Goal: Information Seeking & Learning: Check status

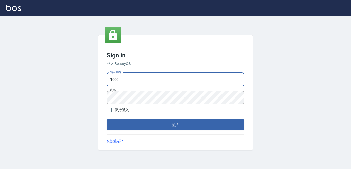
click at [141, 75] on input "1000" at bounding box center [176, 79] width 138 height 14
type input "0228278166"
click at [189, 123] on button "登入" at bounding box center [176, 124] width 138 height 11
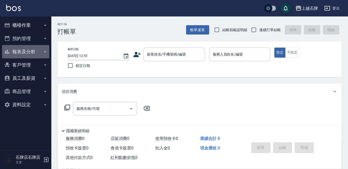
click at [39, 52] on button "報表及分析" at bounding box center [25, 51] width 47 height 13
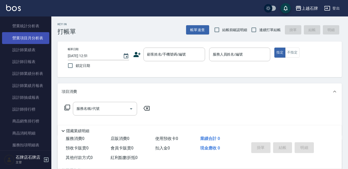
scroll to position [180, 0]
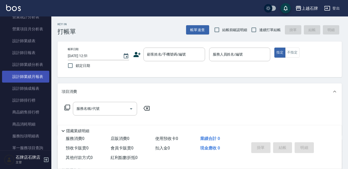
click at [39, 78] on link "設計師業績月報表" at bounding box center [25, 77] width 47 height 12
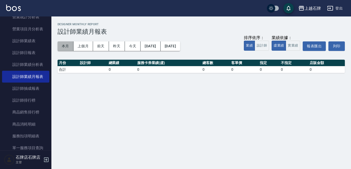
click at [71, 47] on button "本月" at bounding box center [66, 46] width 16 height 10
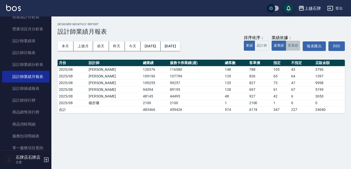
click at [287, 46] on button "實業績" at bounding box center [293, 46] width 14 height 10
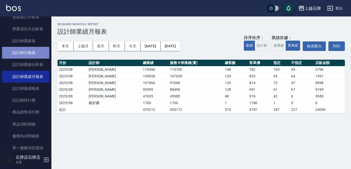
click at [27, 50] on link "設計師日報表" at bounding box center [25, 53] width 47 height 12
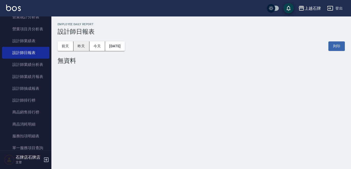
click at [82, 50] on button "昨天" at bounding box center [81, 46] width 16 height 10
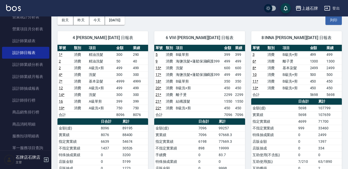
scroll to position [26, 0]
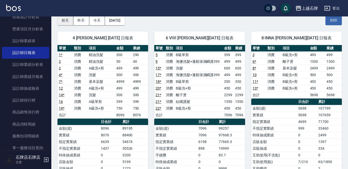
click at [64, 20] on button "前天" at bounding box center [66, 21] width 16 height 10
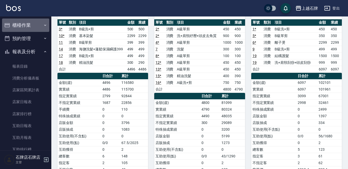
click at [36, 27] on button "櫃檯作業" at bounding box center [25, 24] width 47 height 13
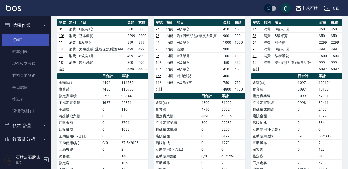
click at [43, 42] on link "打帳單" at bounding box center [25, 40] width 47 height 12
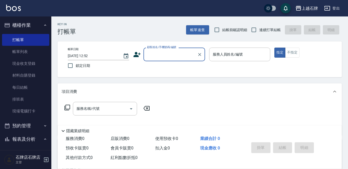
click at [132, 27] on div "Key In 打帳單 帳單速查 結帳前確認明細 連續打單結帳 掛單 結帳 明細" at bounding box center [196, 25] width 291 height 19
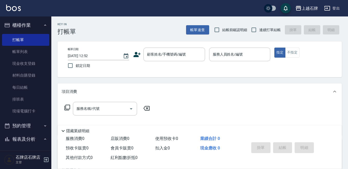
click at [150, 29] on div "Key In 打帳單 帳單速查 結帳前確認明細 連續打單結帳 掛單 結帳 明細" at bounding box center [196, 25] width 291 height 19
